Goal: Task Accomplishment & Management: Manage account settings

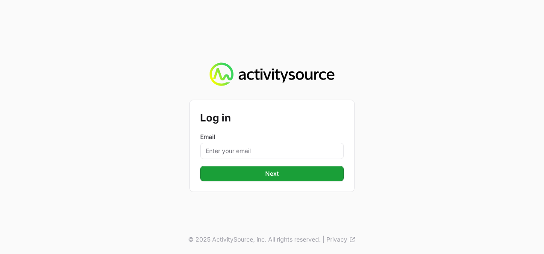
type input "[PERSON_NAME][EMAIL_ADDRESS][DOMAIN_NAME]"
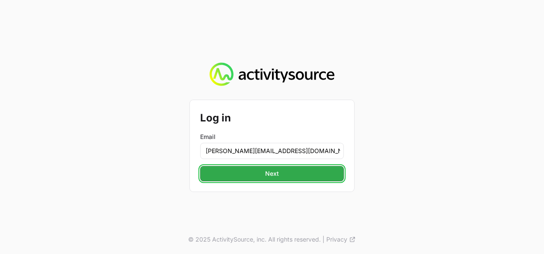
click at [266, 176] on span "Next" at bounding box center [272, 174] width 14 height 10
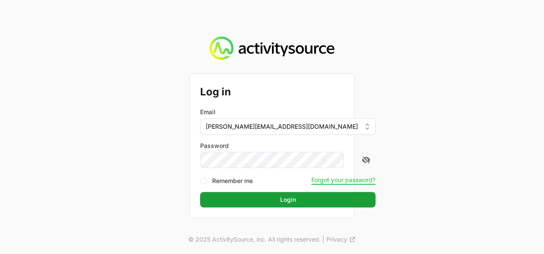
click at [200, 192] on button "Login" at bounding box center [287, 199] width 175 height 15
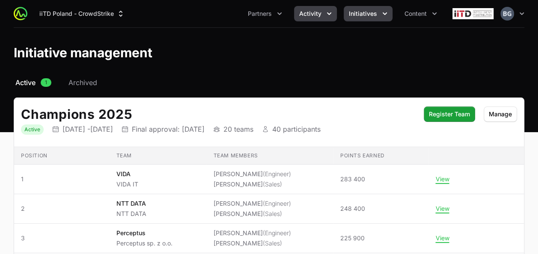
click at [325, 8] on button "Activity" at bounding box center [315, 13] width 43 height 15
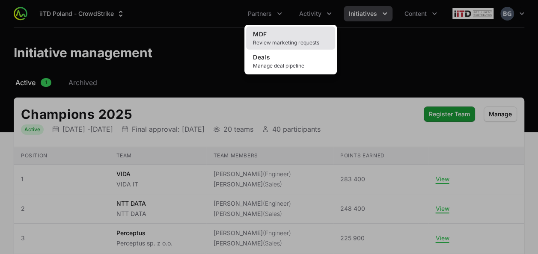
click at [285, 40] on span "Review marketing requests" at bounding box center [290, 42] width 75 height 7
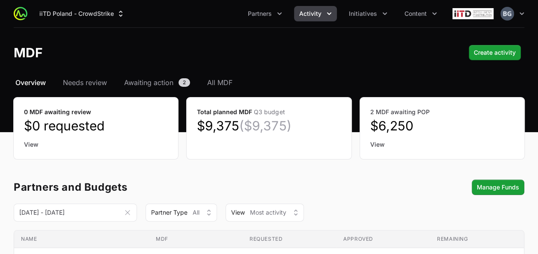
click at [204, 84] on nav "Overview Needs review Awaiting action 2 All MDF" at bounding box center [269, 82] width 510 height 10
click at [220, 78] on span "All MDF" at bounding box center [219, 82] width 25 height 10
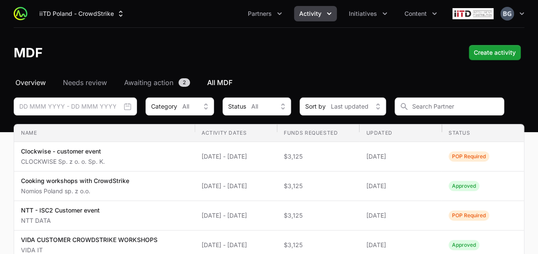
click at [27, 84] on span "Overview" at bounding box center [30, 82] width 30 height 10
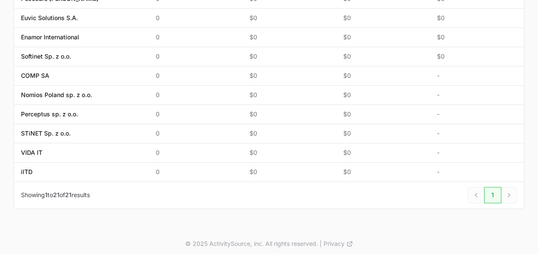
scroll to position [257, 0]
